Goal: Task Accomplishment & Management: Manage account settings

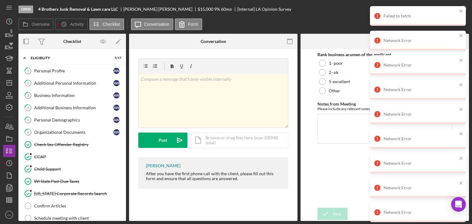
scroll to position [106, 0]
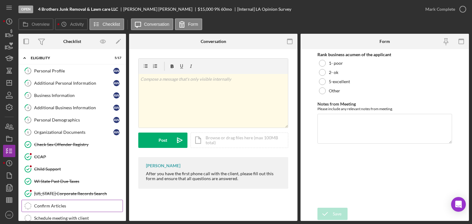
scroll to position [112, 0]
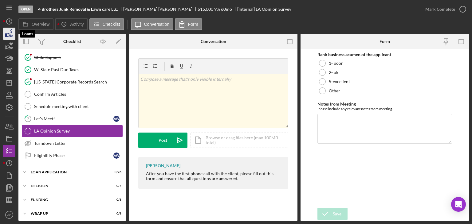
click at [5, 32] on icon "button" at bounding box center [9, 33] width 15 height 15
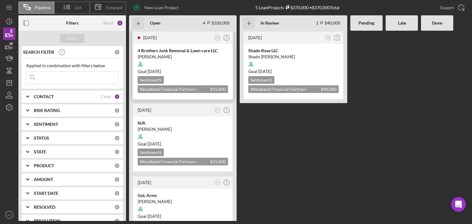
click at [179, 50] on div "4 Brothers Junk Removal & Lawn care LLC" at bounding box center [183, 51] width 90 height 6
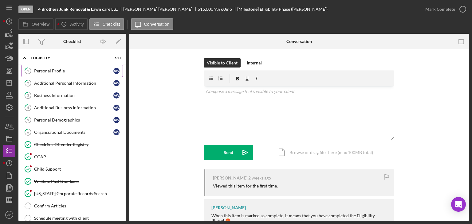
click at [72, 72] on div "Personal Profile" at bounding box center [73, 71] width 79 height 5
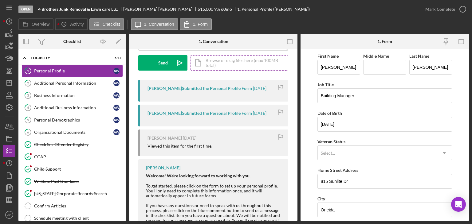
scroll to position [96, 0]
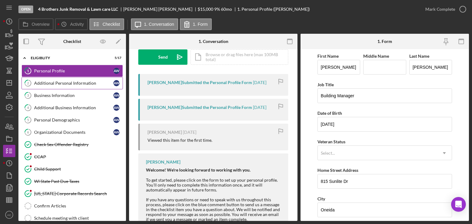
click at [87, 79] on link "2 Additional Personal Information A W" at bounding box center [72, 83] width 101 height 12
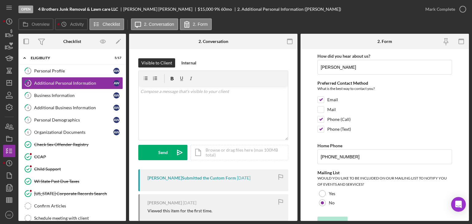
scroll to position [47, 0]
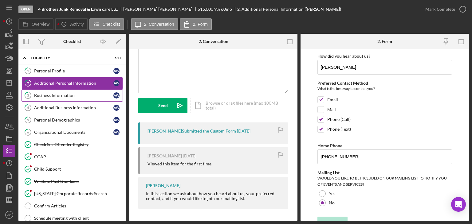
click at [101, 93] on div "Business Information" at bounding box center [73, 95] width 79 height 5
